Goal: Task Accomplishment & Management: Manage account settings

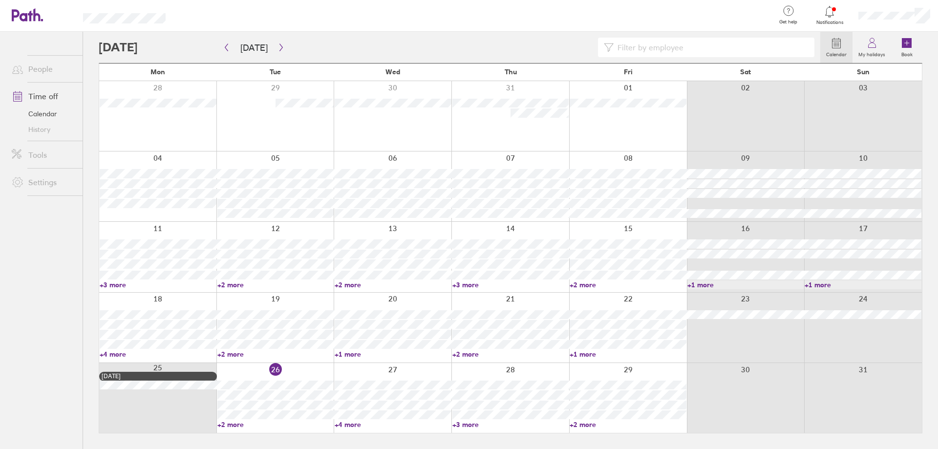
click at [237, 426] on link "+2 more" at bounding box center [275, 424] width 117 height 9
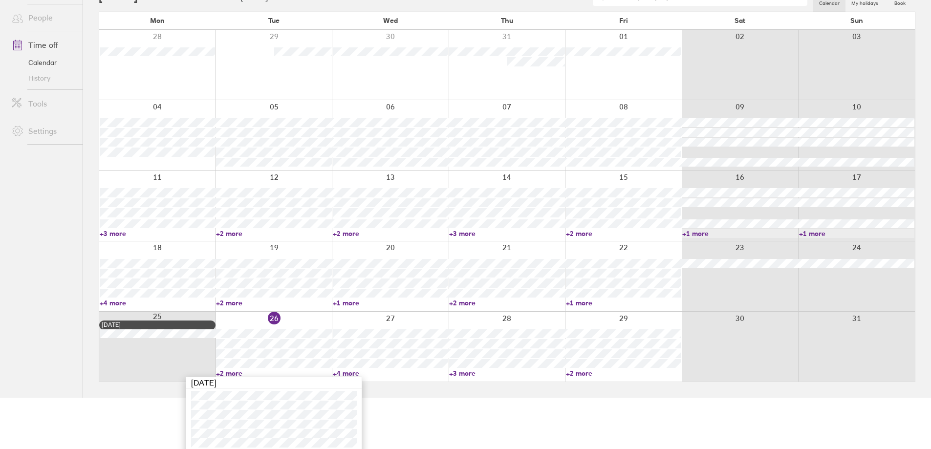
scroll to position [55, 0]
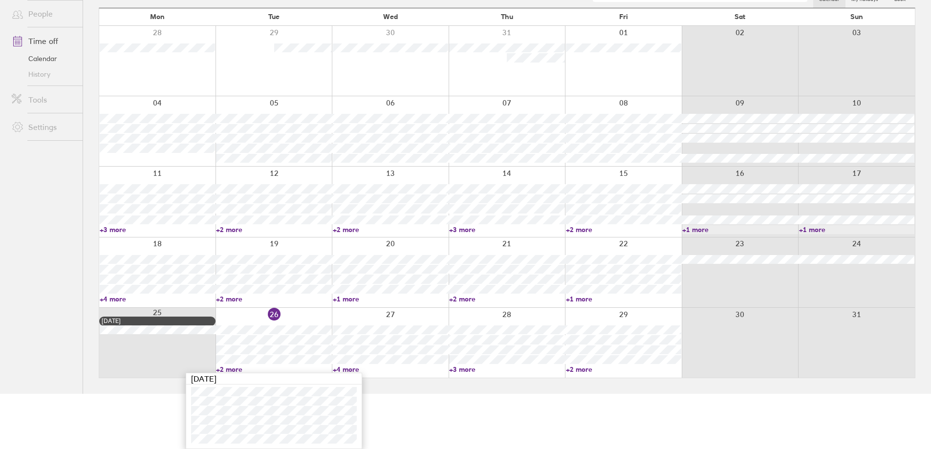
click at [593, 389] on main "[DATE] [DATE] Mon Tue Wed Thu Fri Sat Sun 28 29 30 31 01 02 03 04 05 06 07 08 0…" at bounding box center [507, 185] width 817 height 417
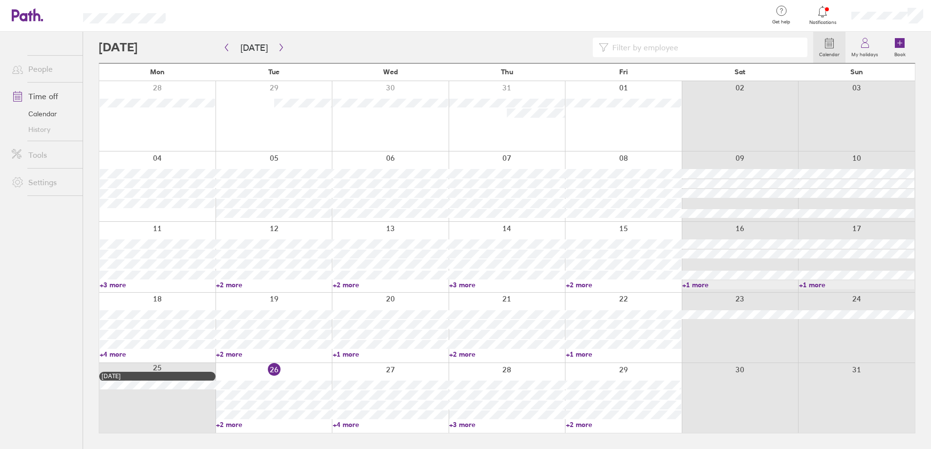
scroll to position [0, 0]
click at [235, 422] on link "+2 more" at bounding box center [275, 424] width 117 height 9
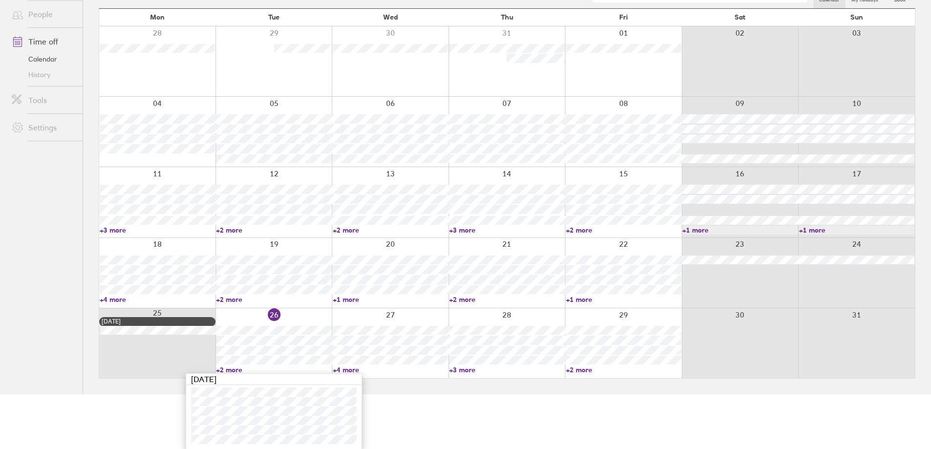
scroll to position [55, 0]
click at [373, 370] on link "+4 more" at bounding box center [390, 369] width 115 height 9
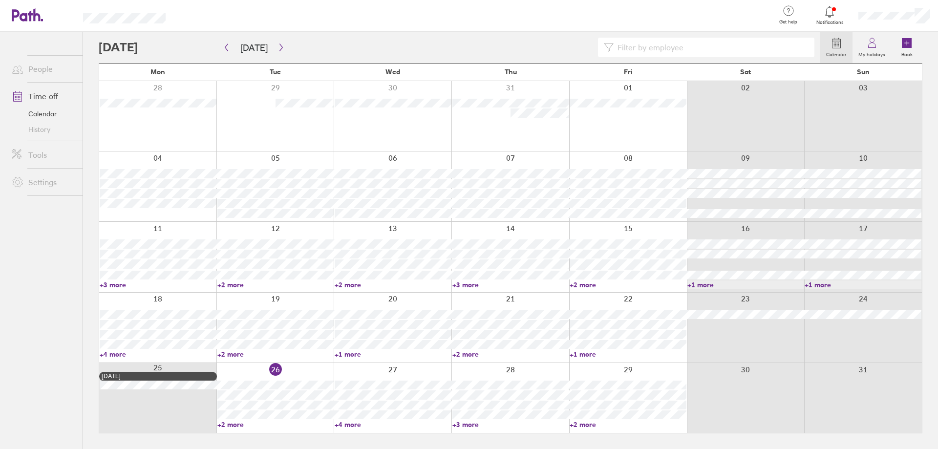
click at [348, 421] on link "+4 more" at bounding box center [393, 424] width 117 height 9
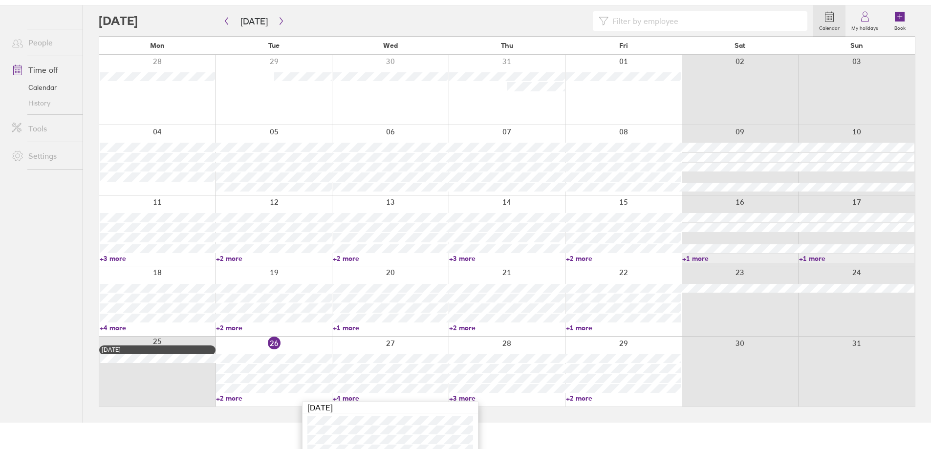
scroll to position [75, 0]
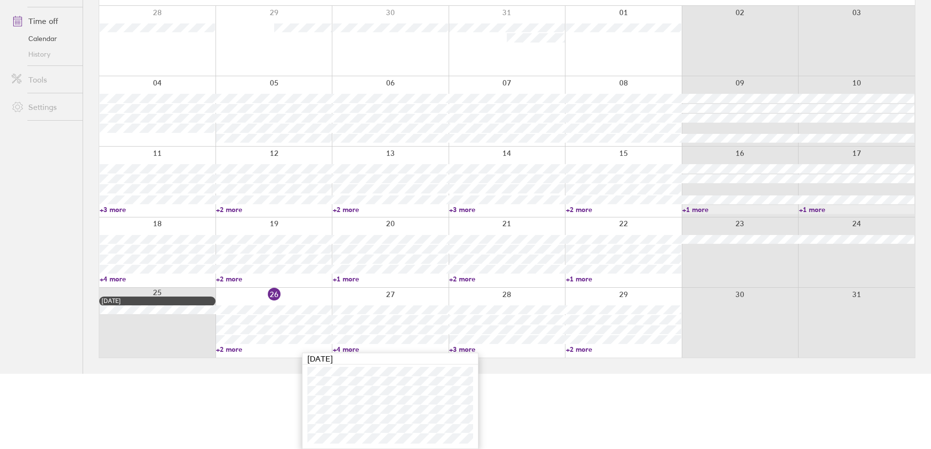
click at [609, 374] on html "Get help FAQs Contact us Notifications My profile Sign out People Time off Cale…" at bounding box center [465, 149] width 931 height 449
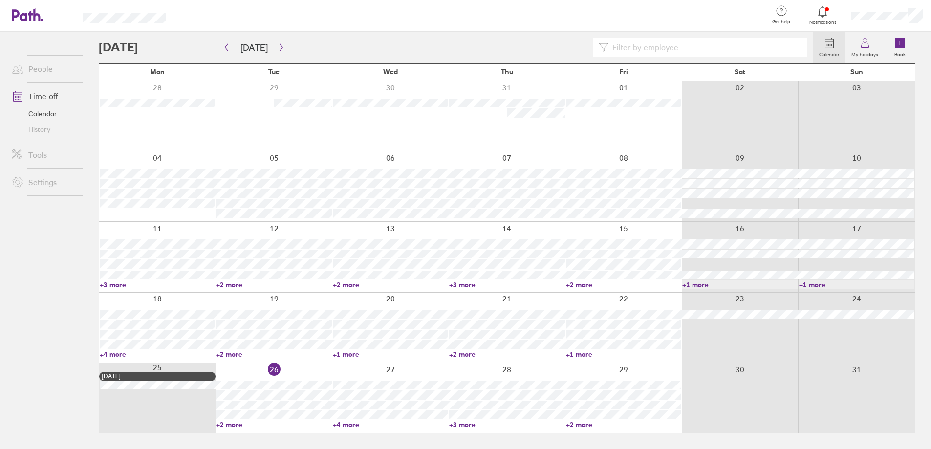
scroll to position [0, 0]
click at [347, 425] on link "+4 more" at bounding box center [393, 424] width 117 height 9
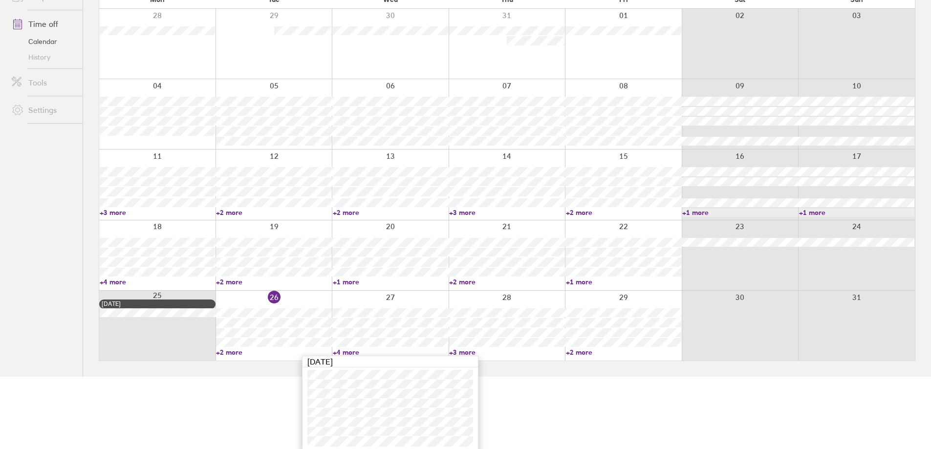
scroll to position [75, 0]
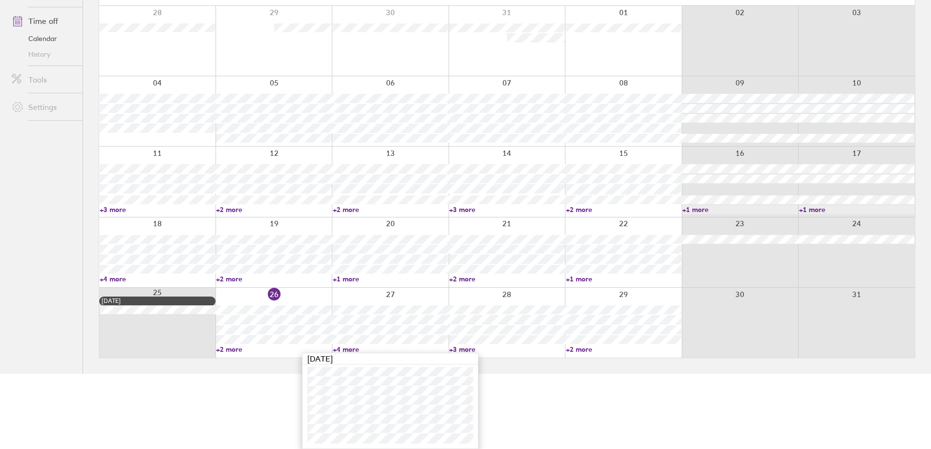
click at [519, 374] on html "Get help FAQs Contact us Notifications My profile Sign out People Time off Cale…" at bounding box center [465, 149] width 931 height 449
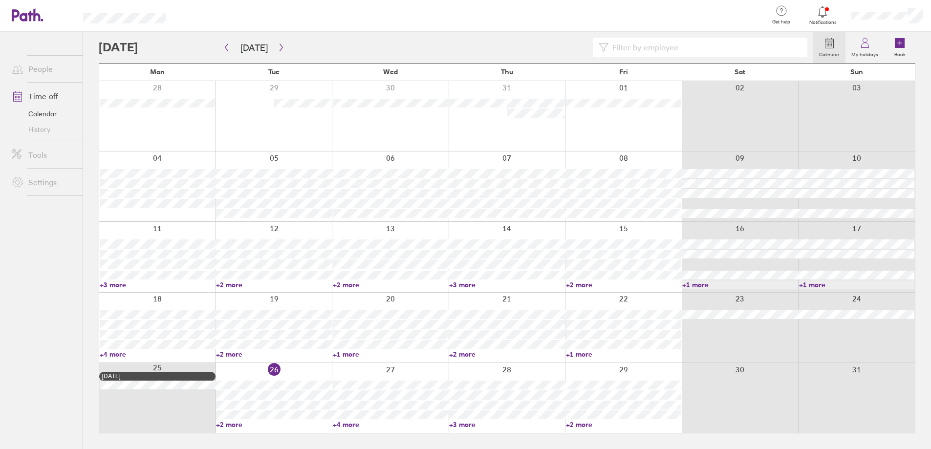
scroll to position [0, 0]
click at [465, 425] on link "+3 more" at bounding box center [511, 424] width 117 height 9
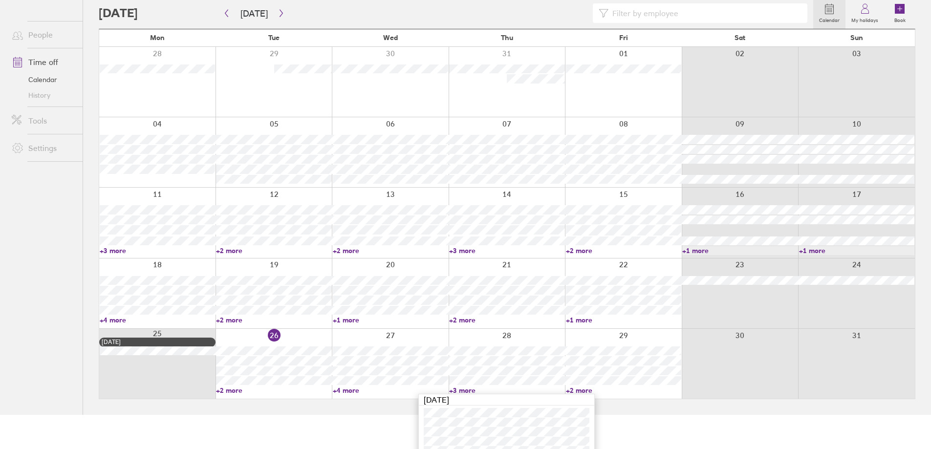
scroll to position [65, 0]
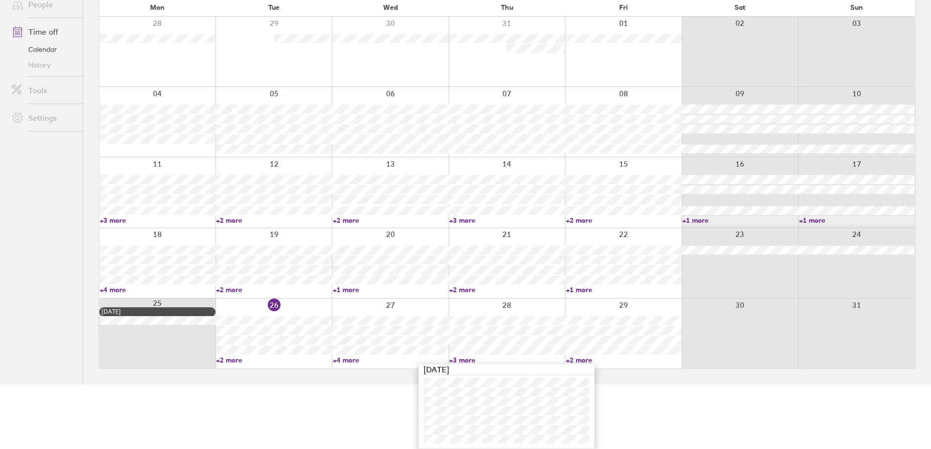
click at [576, 360] on link "+2 more" at bounding box center [623, 360] width 115 height 9
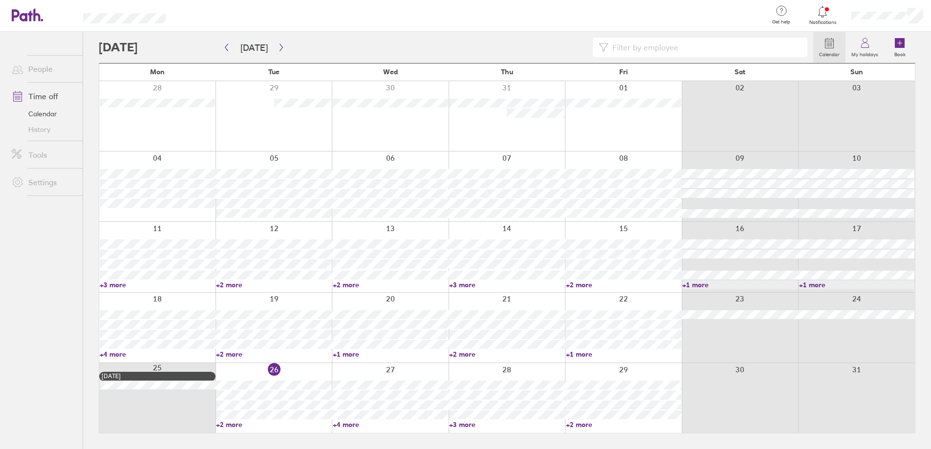
scroll to position [0, 0]
click at [580, 425] on link "+2 more" at bounding box center [628, 424] width 117 height 9
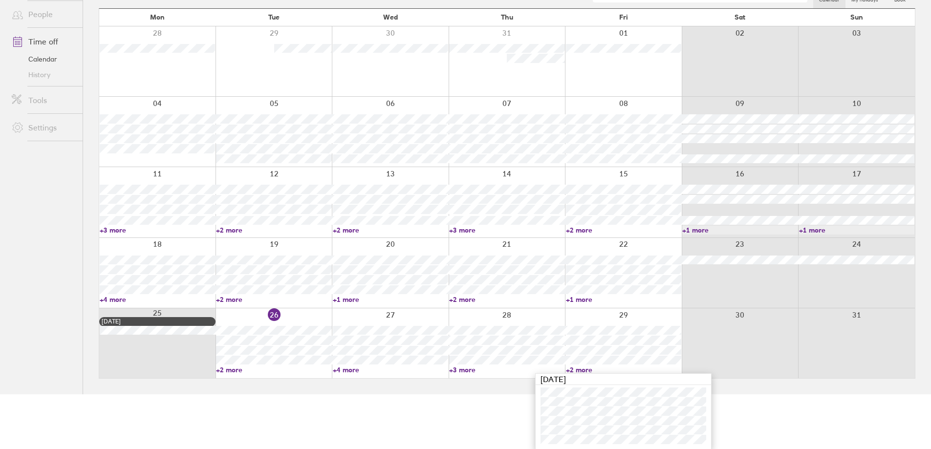
scroll to position [55, 0]
click at [484, 394] on html "Get help FAQs Contact us Notifications My profile Sign out People Time off Cale…" at bounding box center [465, 169] width 931 height 449
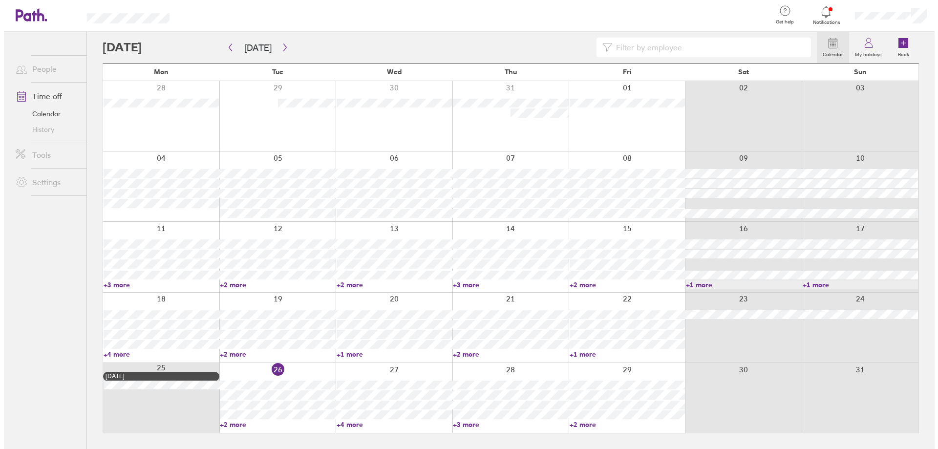
scroll to position [0, 0]
